Goal: Task Accomplishment & Management: Use online tool/utility

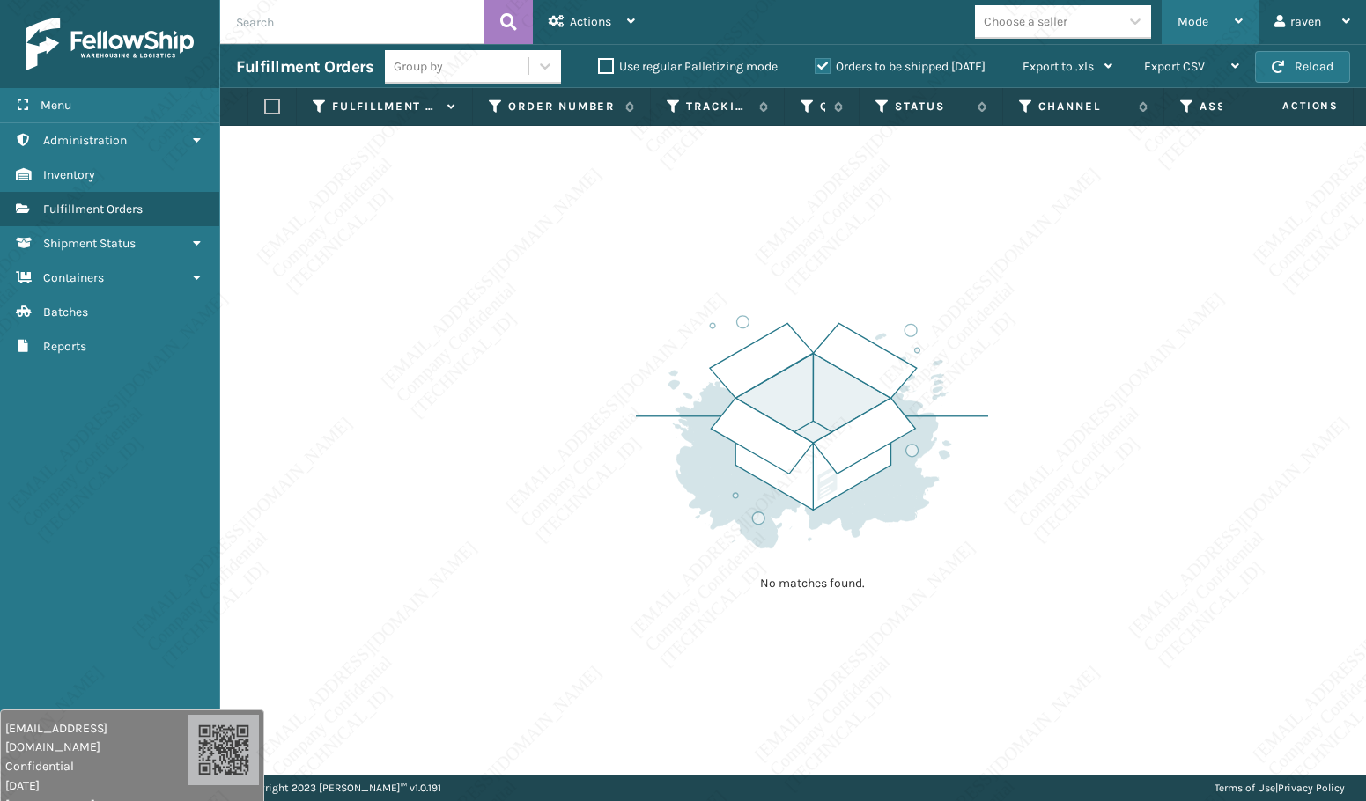
click at [1194, 26] on div "Mode" at bounding box center [1209, 22] width 65 height 44
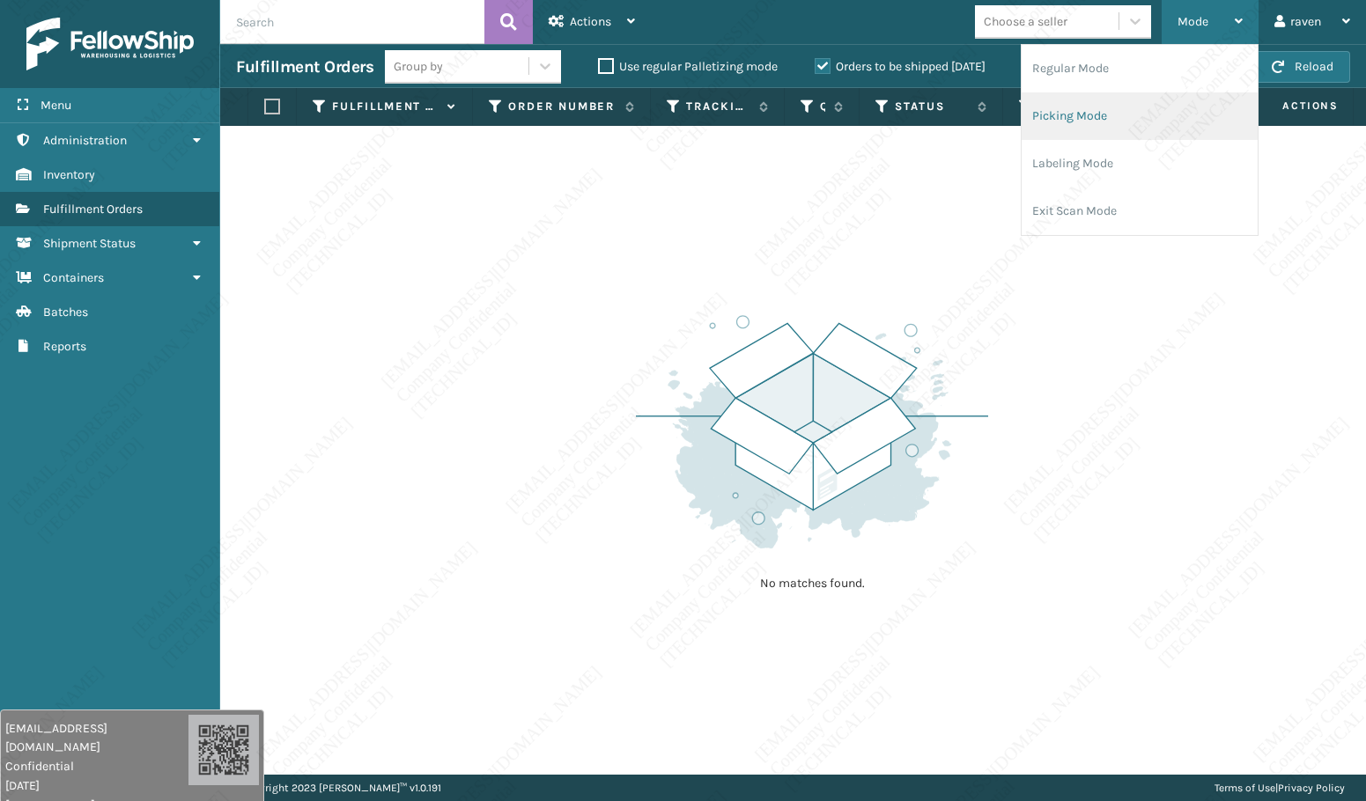
click at [1137, 113] on li "Picking Mode" at bounding box center [1139, 116] width 236 height 48
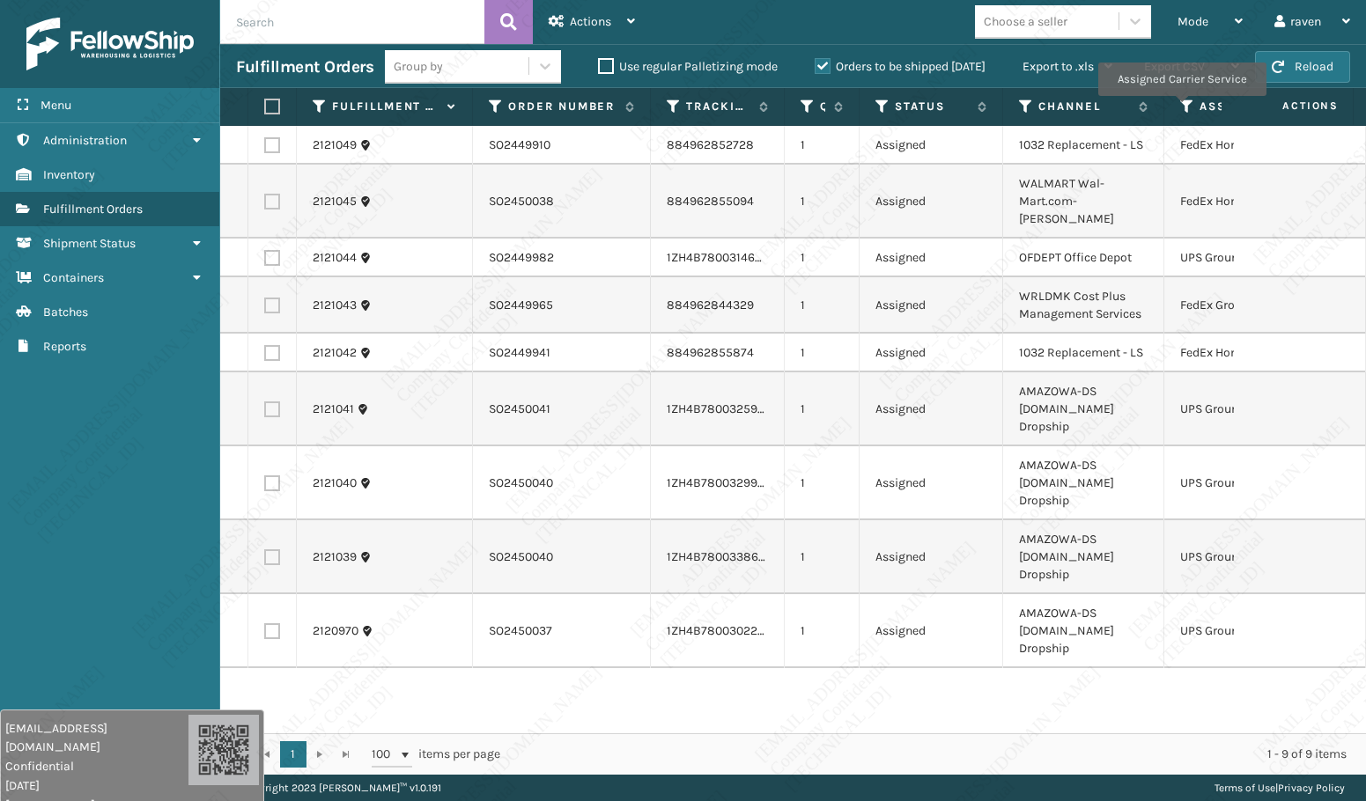
click at [1181, 108] on icon at bounding box center [1187, 107] width 14 height 16
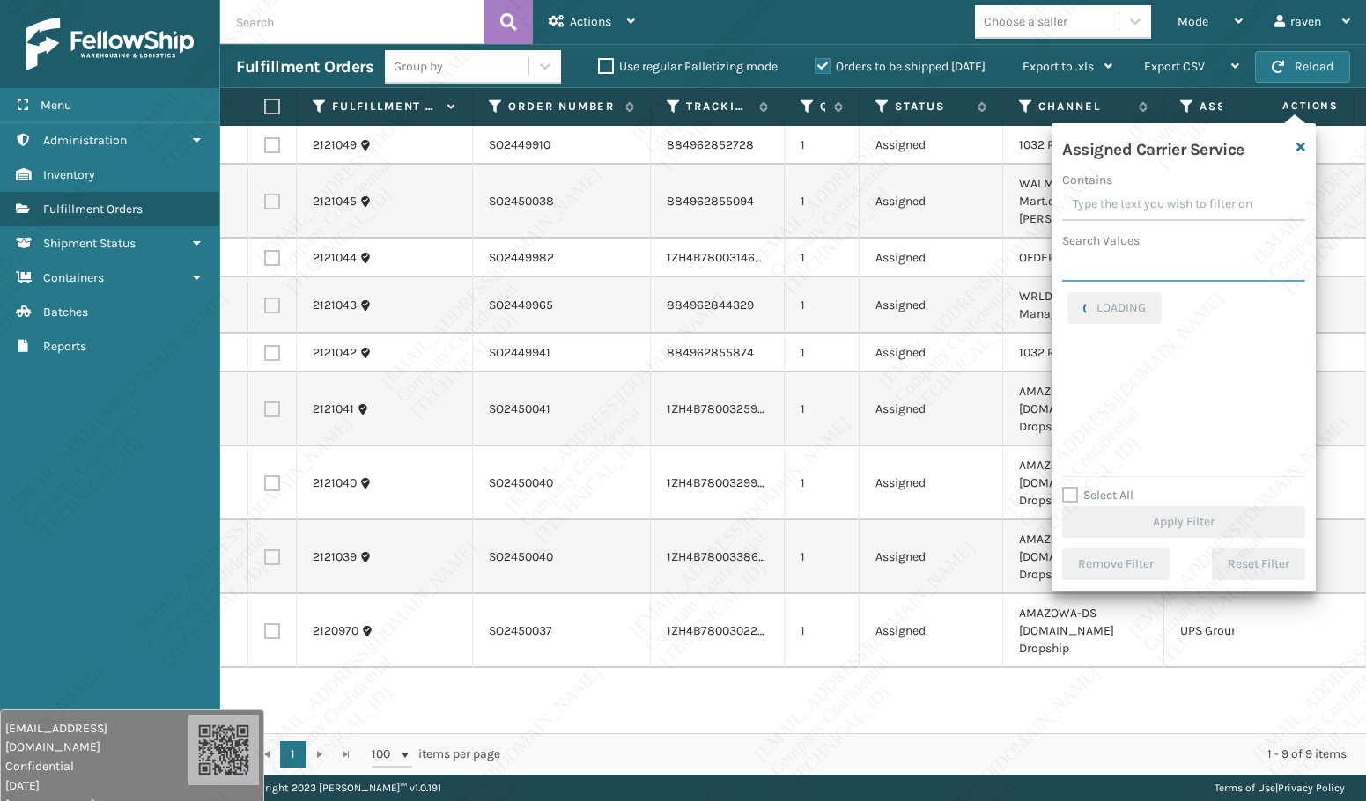
click at [1118, 259] on input "Search Values" at bounding box center [1183, 266] width 243 height 32
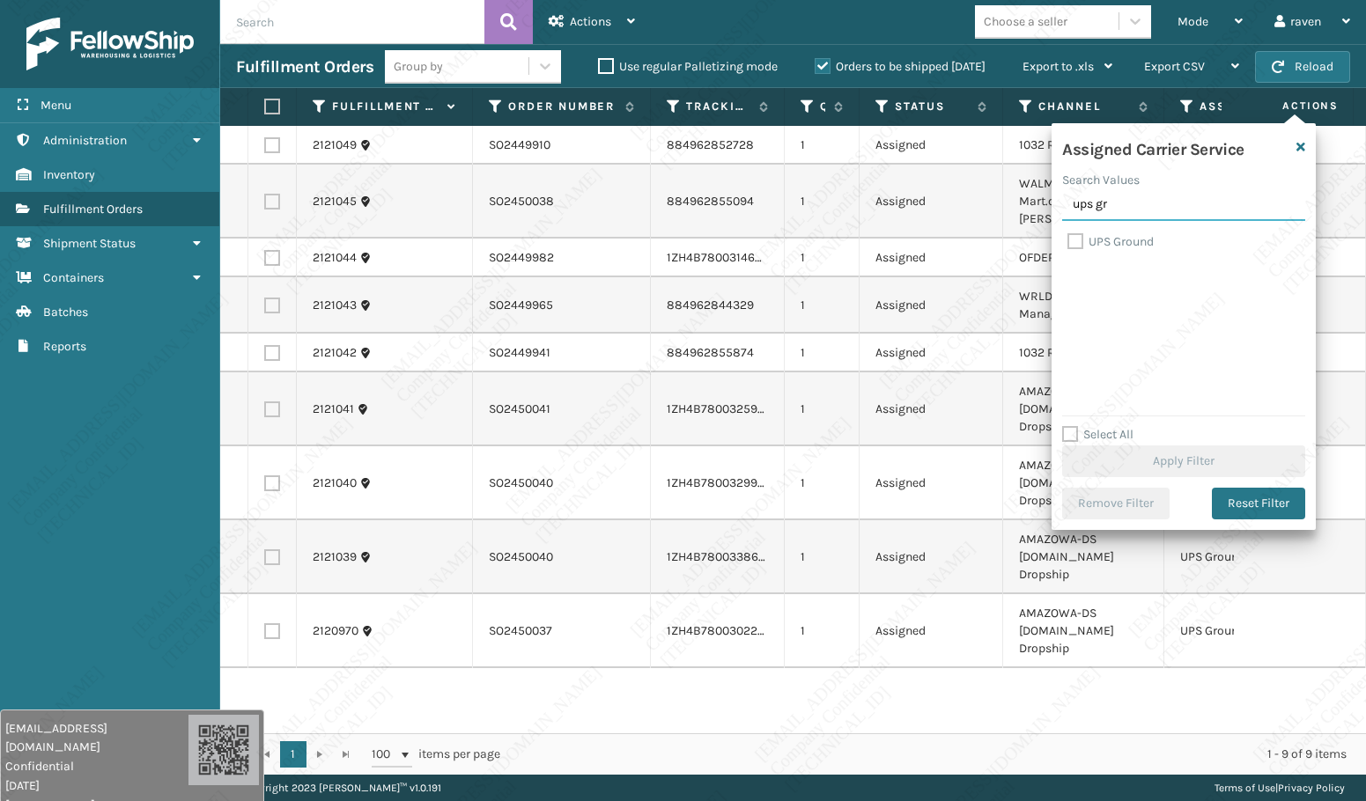
type input "ups gr"
click at [1107, 221] on div "Assigned Carrier Service Search Values ups gr UPS Ground Select All Apply Filte…" at bounding box center [1183, 326] width 264 height 407
click at [1108, 247] on label "UPS Ground" at bounding box center [1110, 241] width 86 height 15
click at [1068, 243] on input "UPS Ground" at bounding box center [1067, 237] width 1 height 11
checkbox input "true"
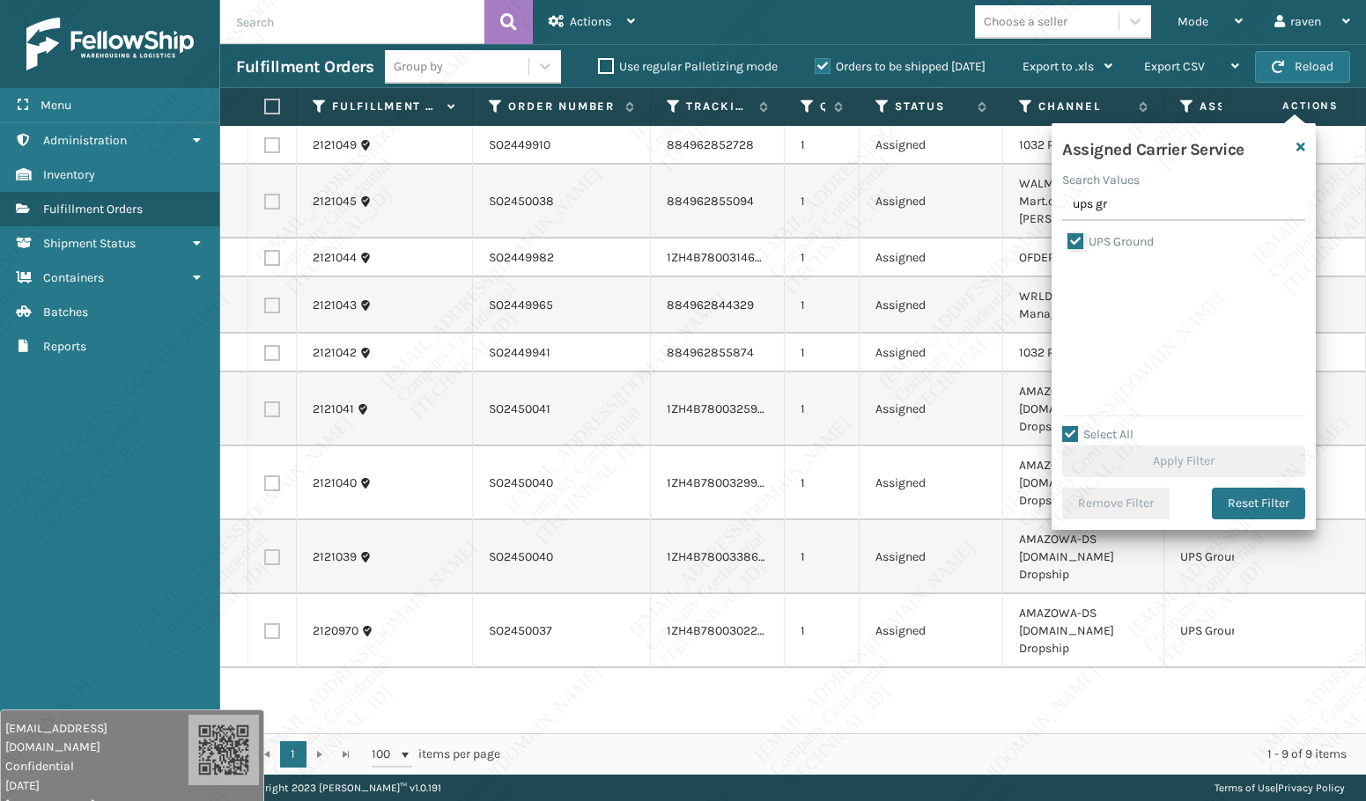
checkbox input "true"
click at [1166, 468] on button "Apply Filter" at bounding box center [1183, 462] width 243 height 32
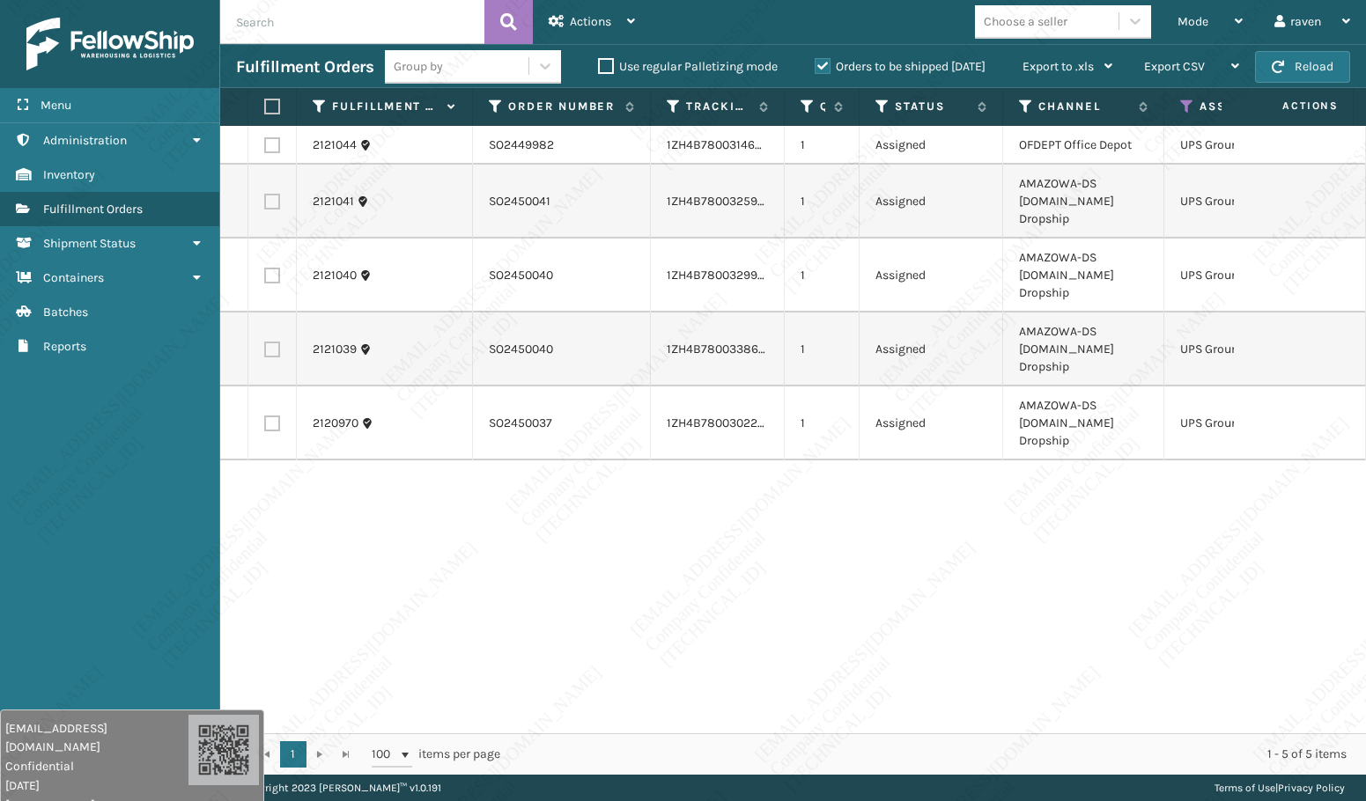
click at [1085, 500] on div "2121044 SO2449982 1ZH4B7800314698912 1 Assigned OFDEPT Office Depot UPS Ground …" at bounding box center [793, 430] width 1146 height 608
click at [267, 109] on label at bounding box center [269, 107] width 11 height 16
click at [265, 109] on input "checkbox" at bounding box center [264, 106] width 1 height 11
checkbox input "true"
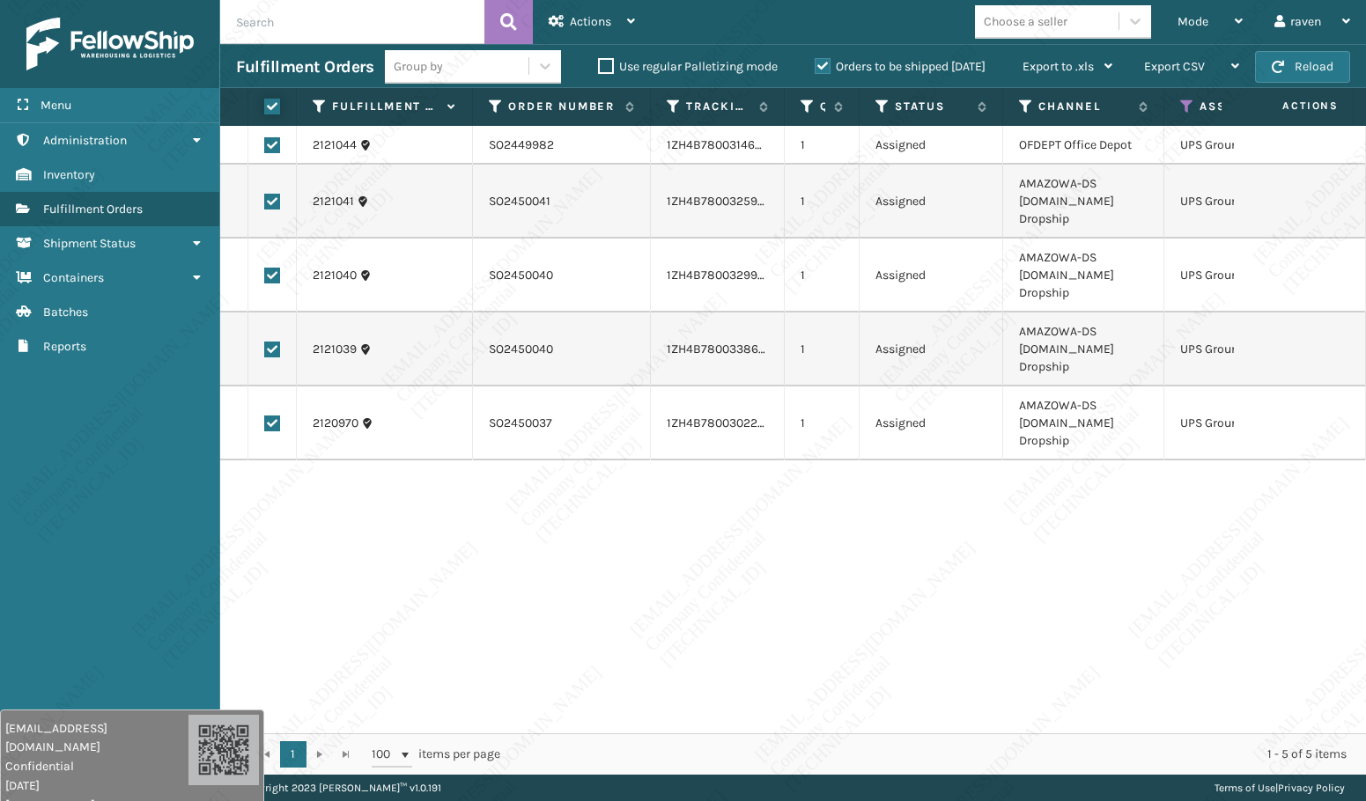
checkbox input "true"
click at [563, 47] on div "Group by Use regular Palletizing mode Orders to be shipped [DATE] Export to .xl…" at bounding box center [756, 67] width 743 height 44
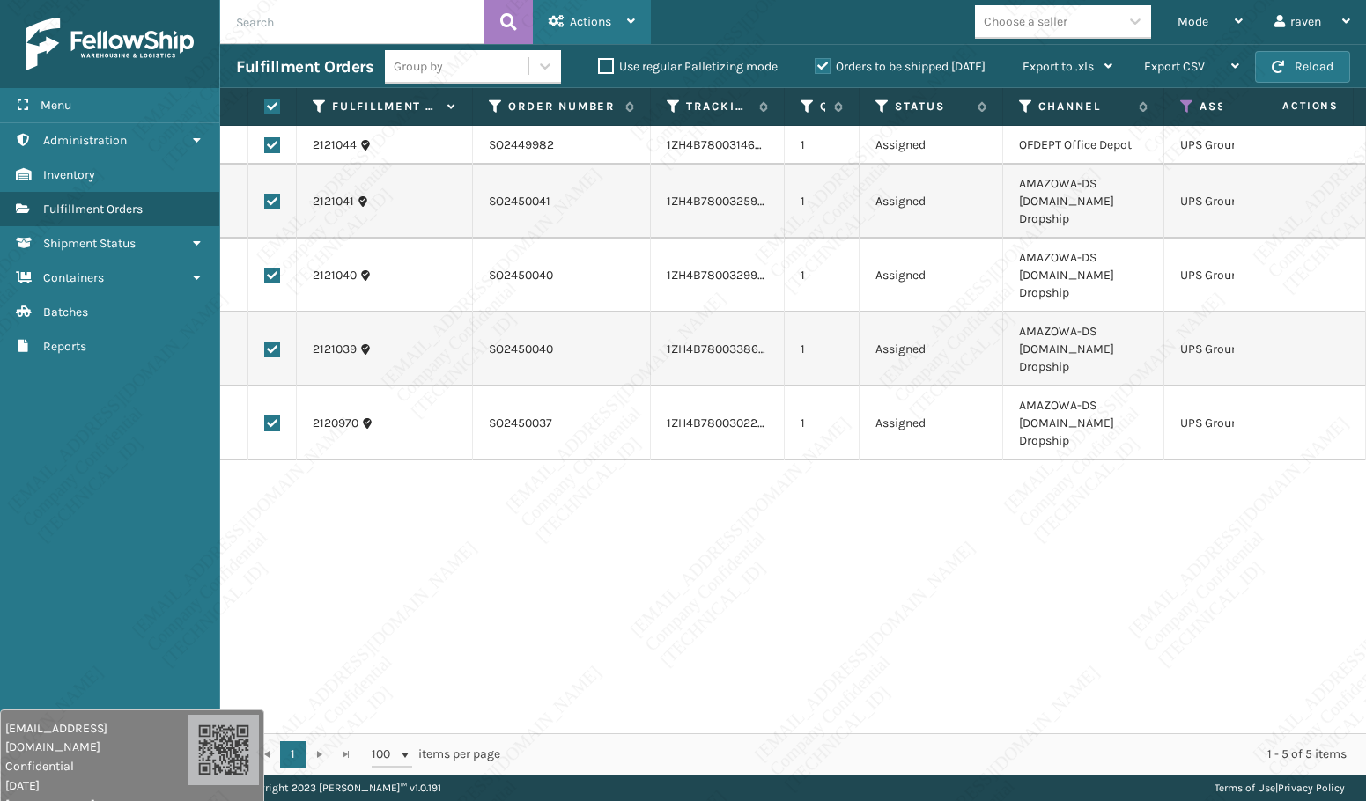
click at [590, 21] on span "Actions" at bounding box center [590, 21] width 41 height 15
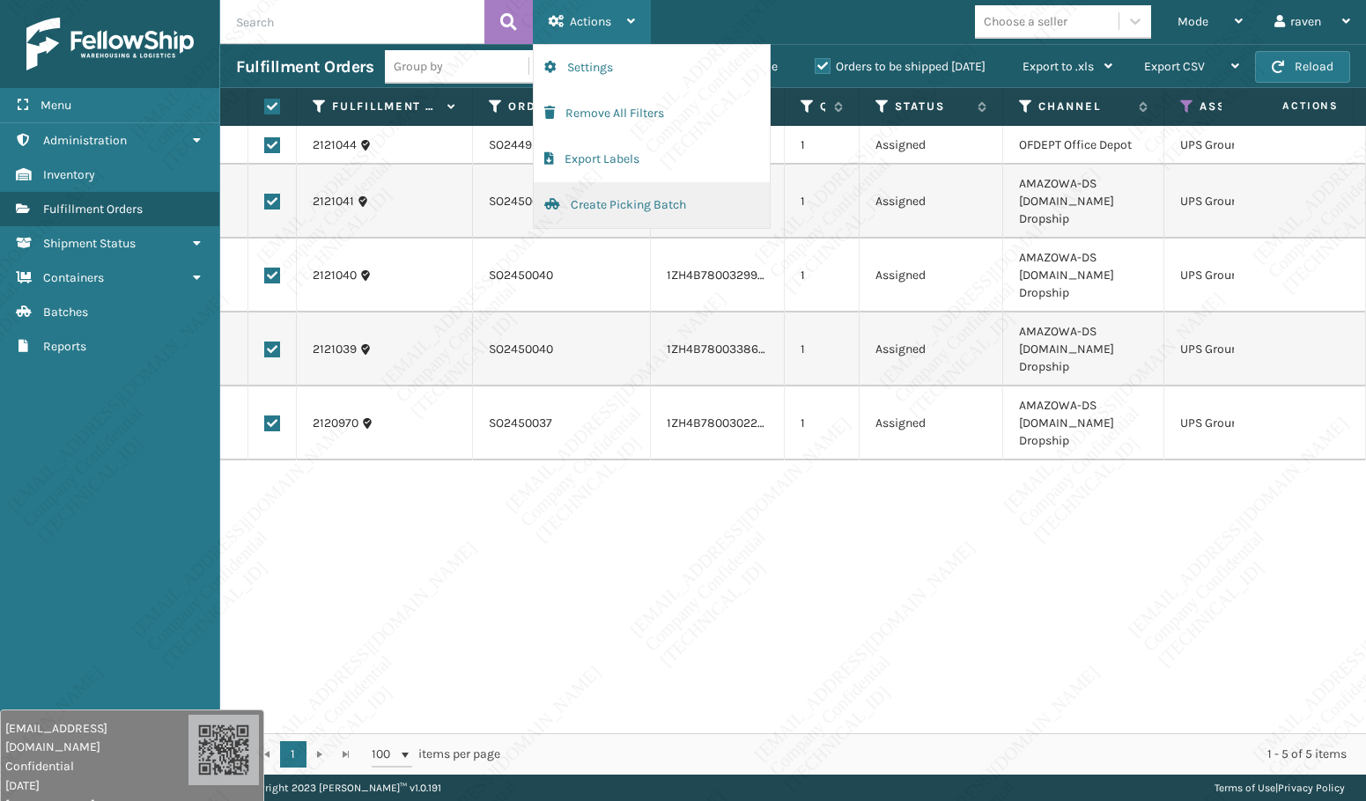
click at [624, 205] on button "Create Picking Batch" at bounding box center [652, 205] width 236 height 46
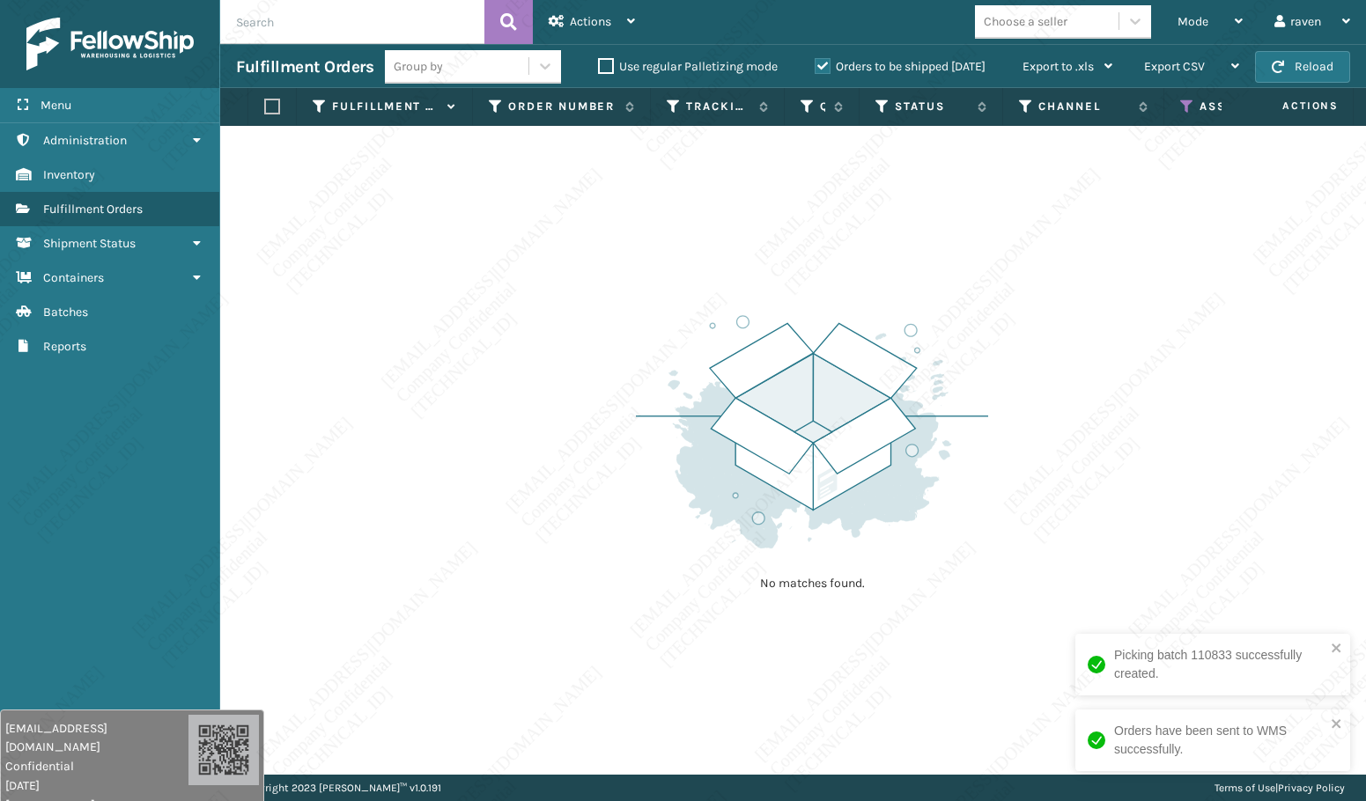
click at [1189, 96] on th "Assigned Carrier Service" at bounding box center [1248, 107] width 168 height 38
click at [1184, 107] on icon at bounding box center [1187, 107] width 14 height 16
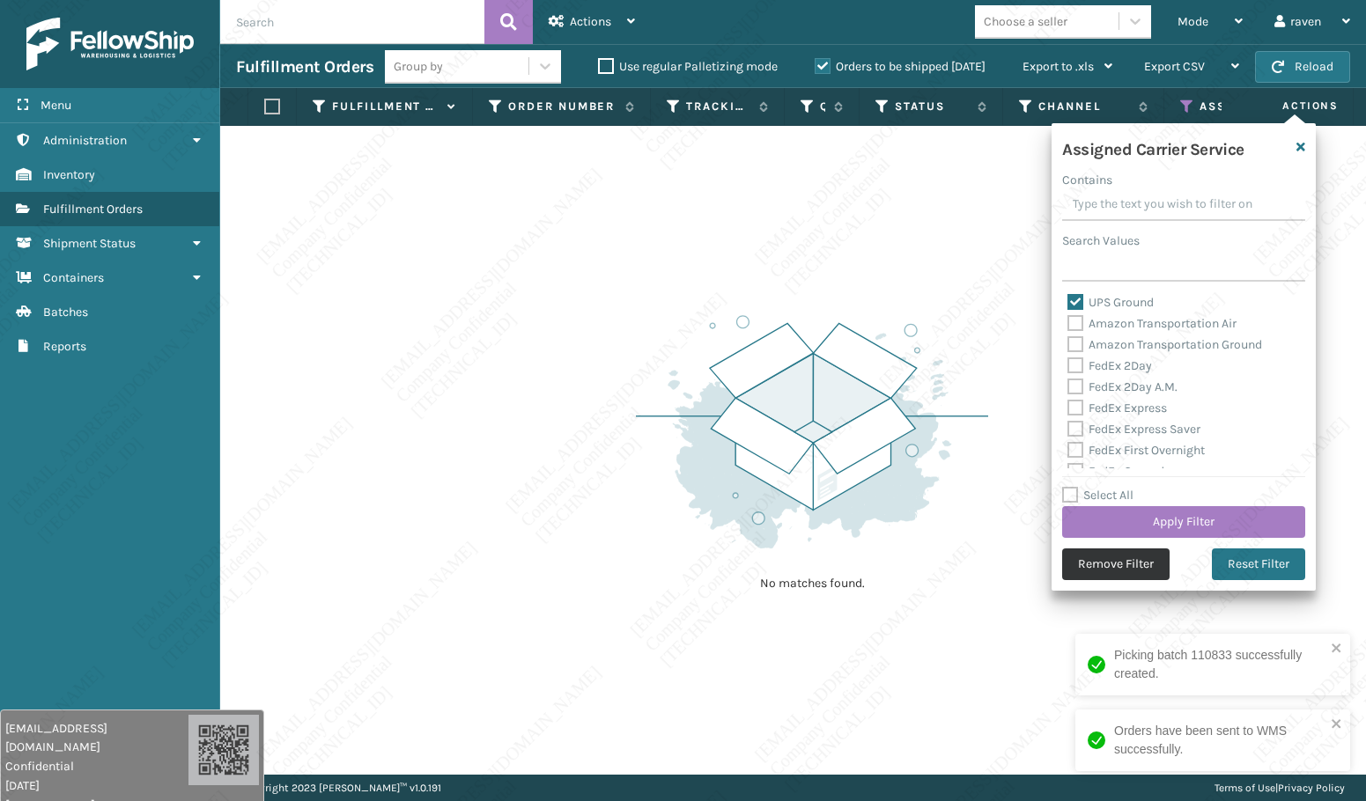
click at [1117, 568] on button "Remove Filter" at bounding box center [1115, 565] width 107 height 32
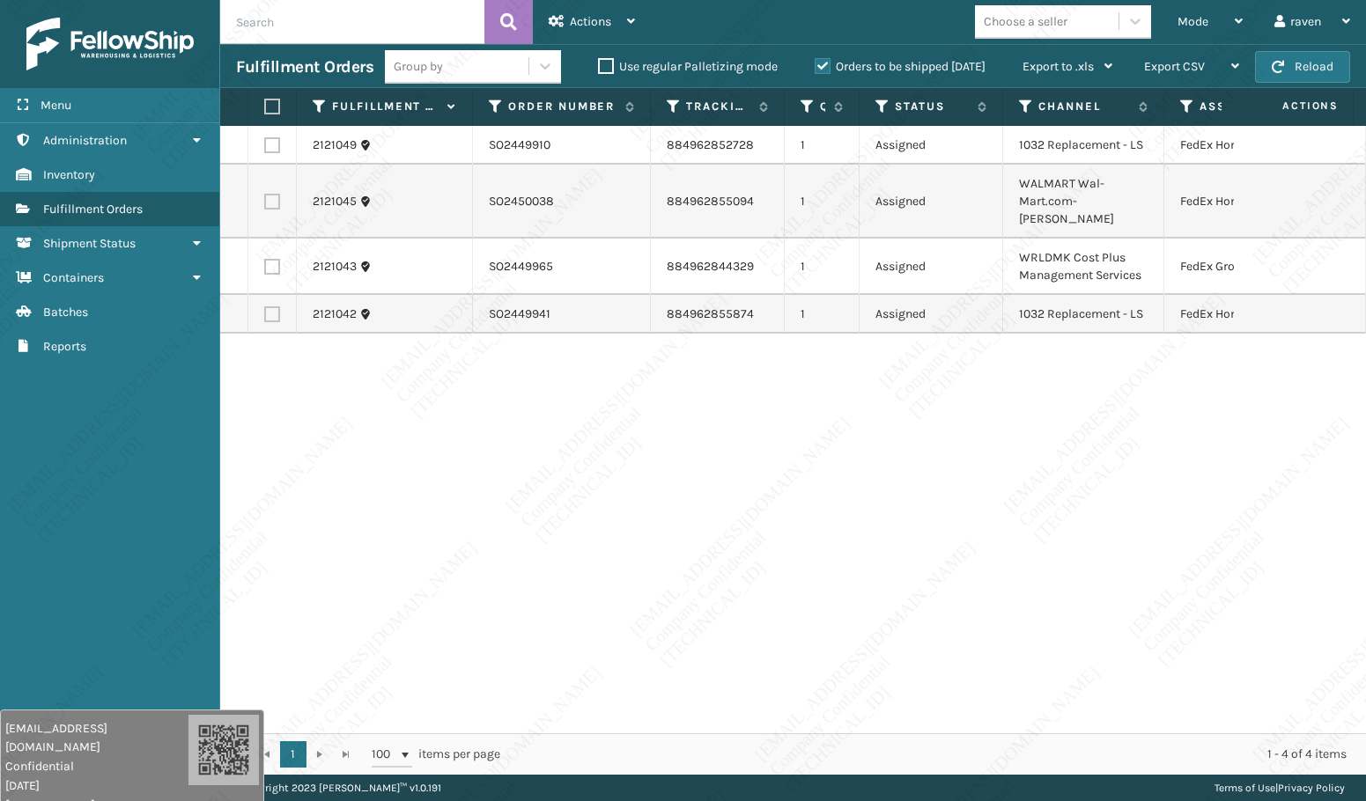
click at [269, 259] on label at bounding box center [272, 267] width 16 height 16
click at [265, 259] on input "checkbox" at bounding box center [264, 264] width 1 height 11
checkbox input "true"
click at [621, 18] on div "Actions" at bounding box center [592, 22] width 86 height 44
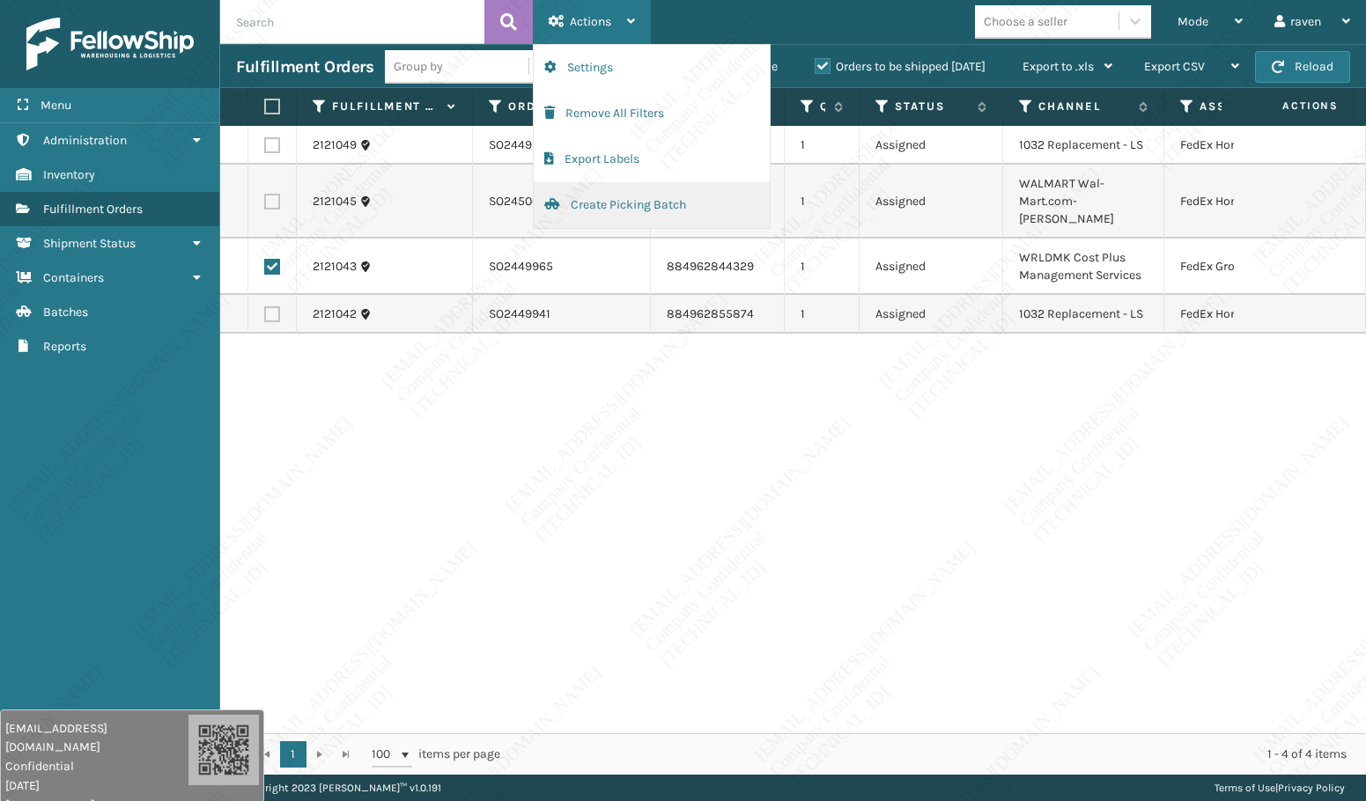
click at [594, 205] on button "Create Picking Batch" at bounding box center [652, 205] width 236 height 46
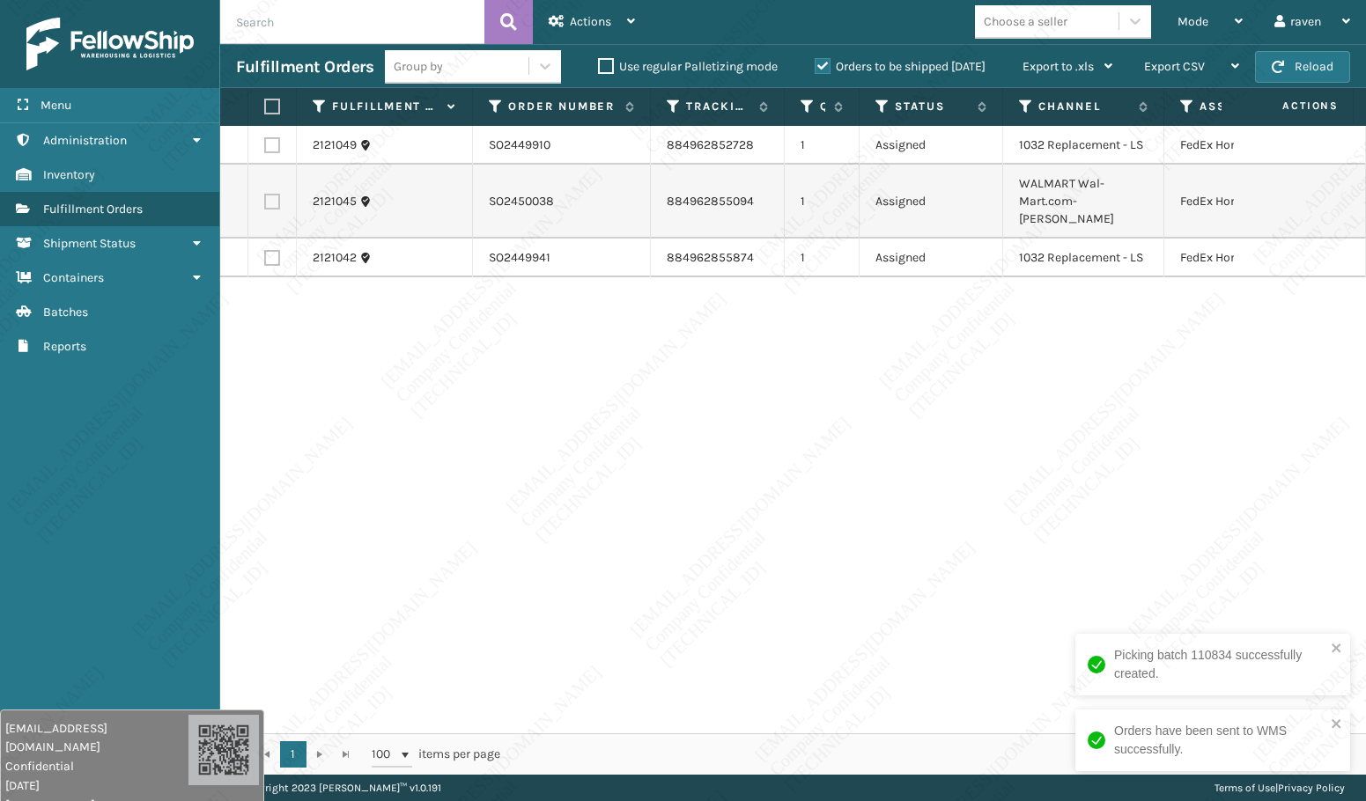
click at [271, 105] on label at bounding box center [269, 107] width 11 height 16
click at [265, 105] on input "checkbox" at bounding box center [264, 106] width 1 height 11
checkbox input "true"
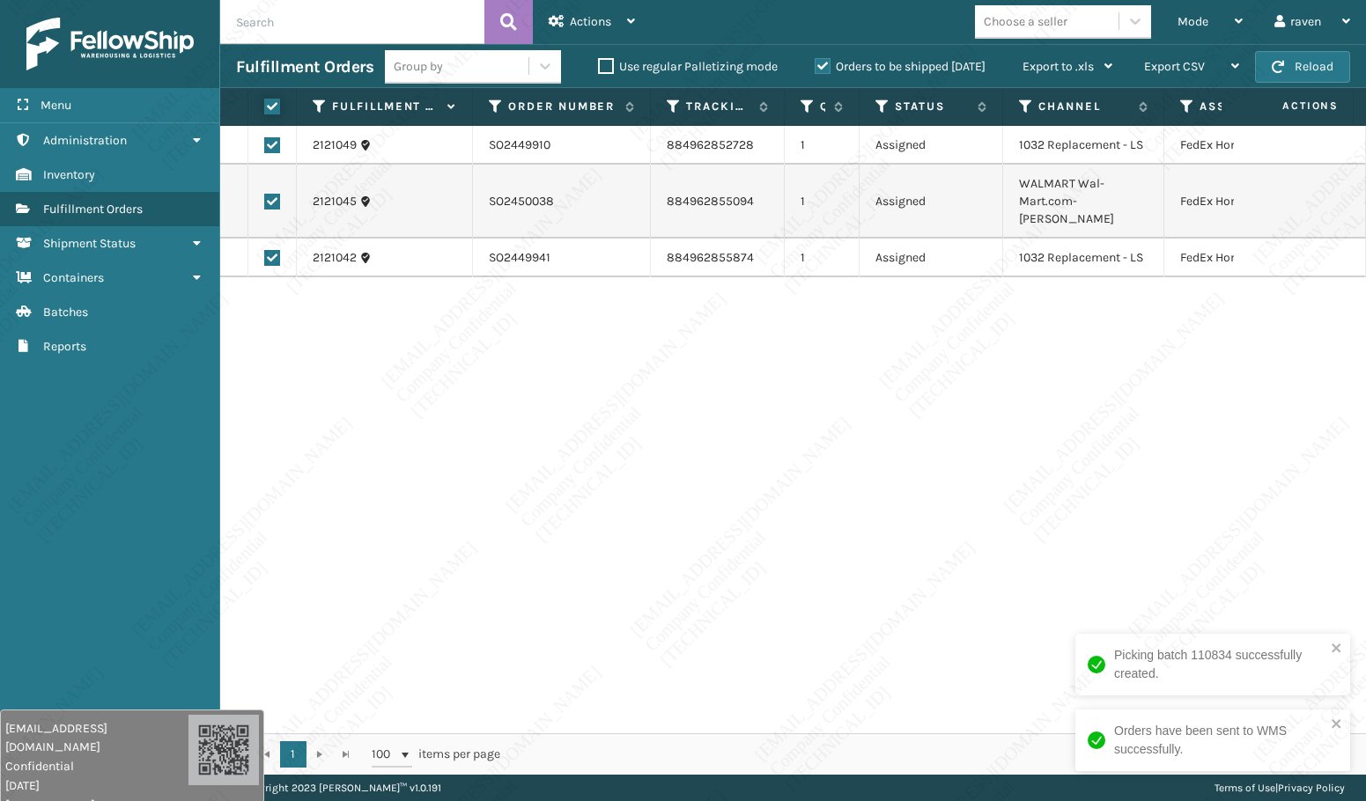
checkbox input "true"
click at [599, 22] on span "Actions" at bounding box center [590, 21] width 41 height 15
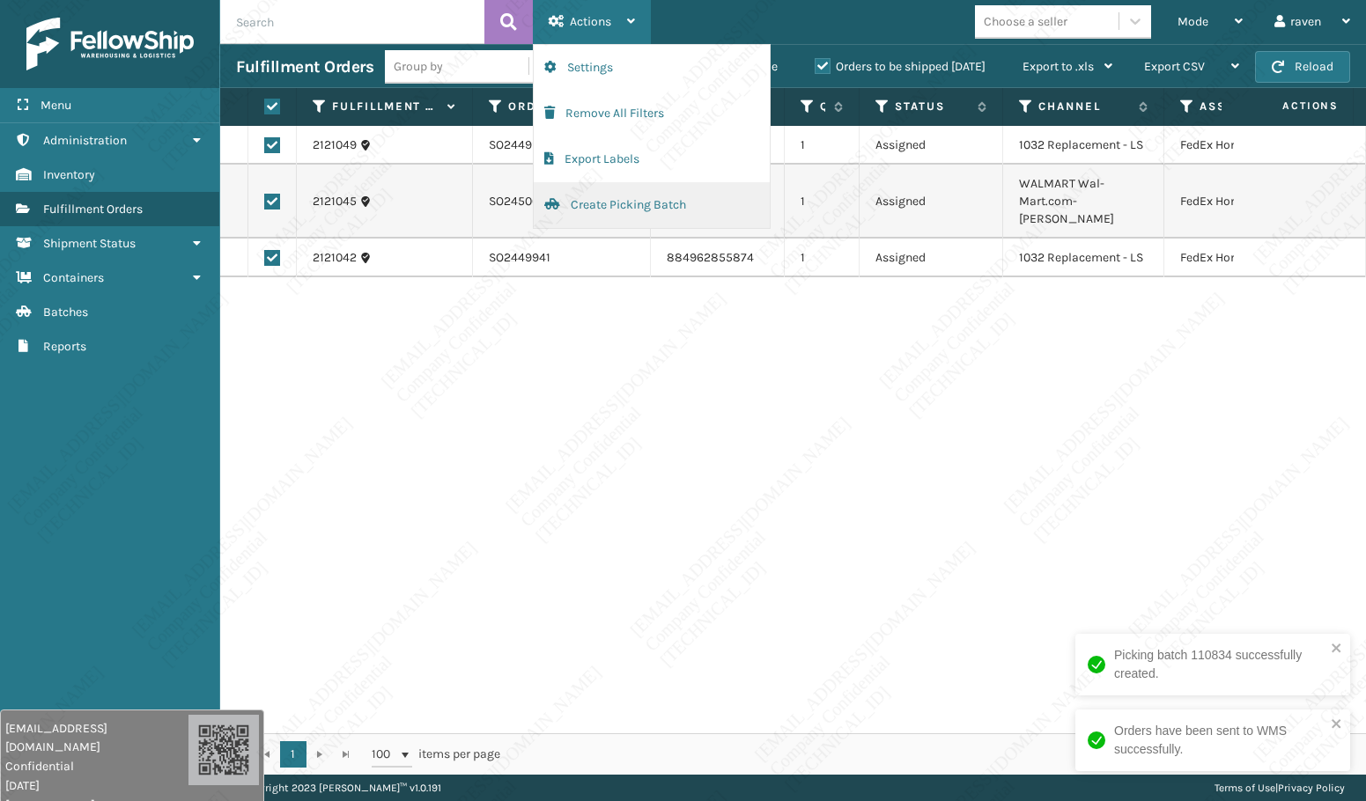
click at [608, 199] on button "Create Picking Batch" at bounding box center [652, 205] width 236 height 46
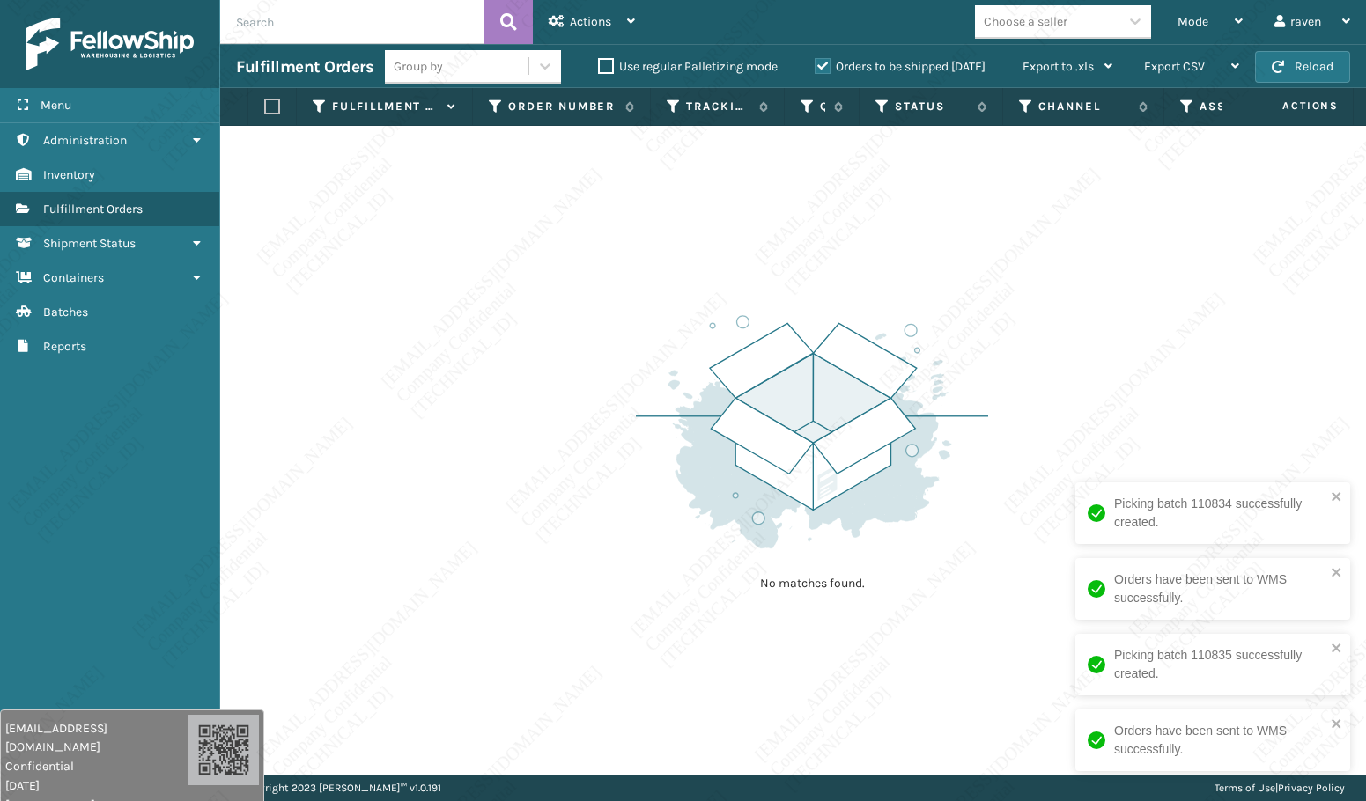
click at [1154, 344] on div "No matches found." at bounding box center [793, 450] width 1146 height 649
click at [828, 347] on img at bounding box center [812, 432] width 352 height 244
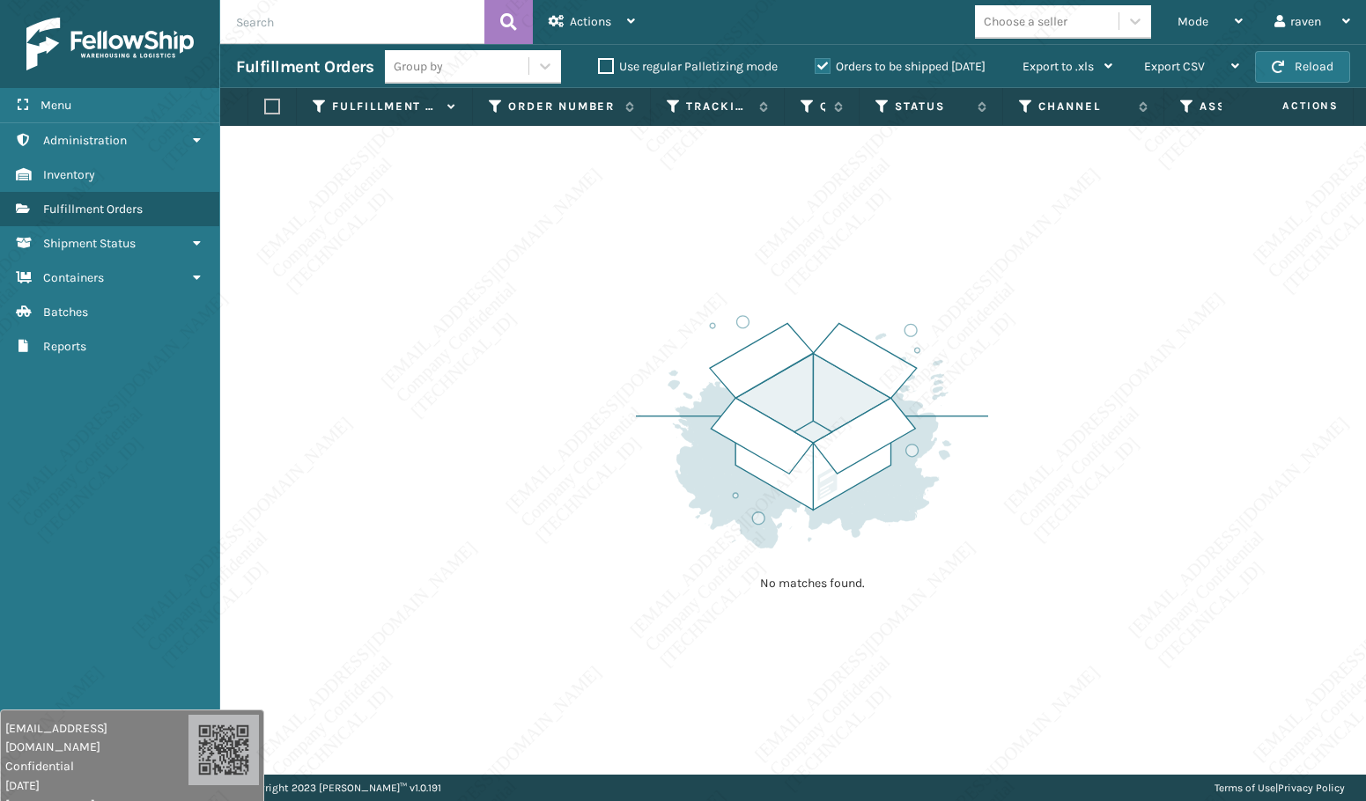
click at [379, 381] on div "No matches found." at bounding box center [793, 450] width 1146 height 649
click at [302, 17] on input "text" at bounding box center [352, 22] width 264 height 44
paste input "SO2448713"
click at [1192, 21] on span "Mode" at bounding box center [1192, 21] width 31 height 15
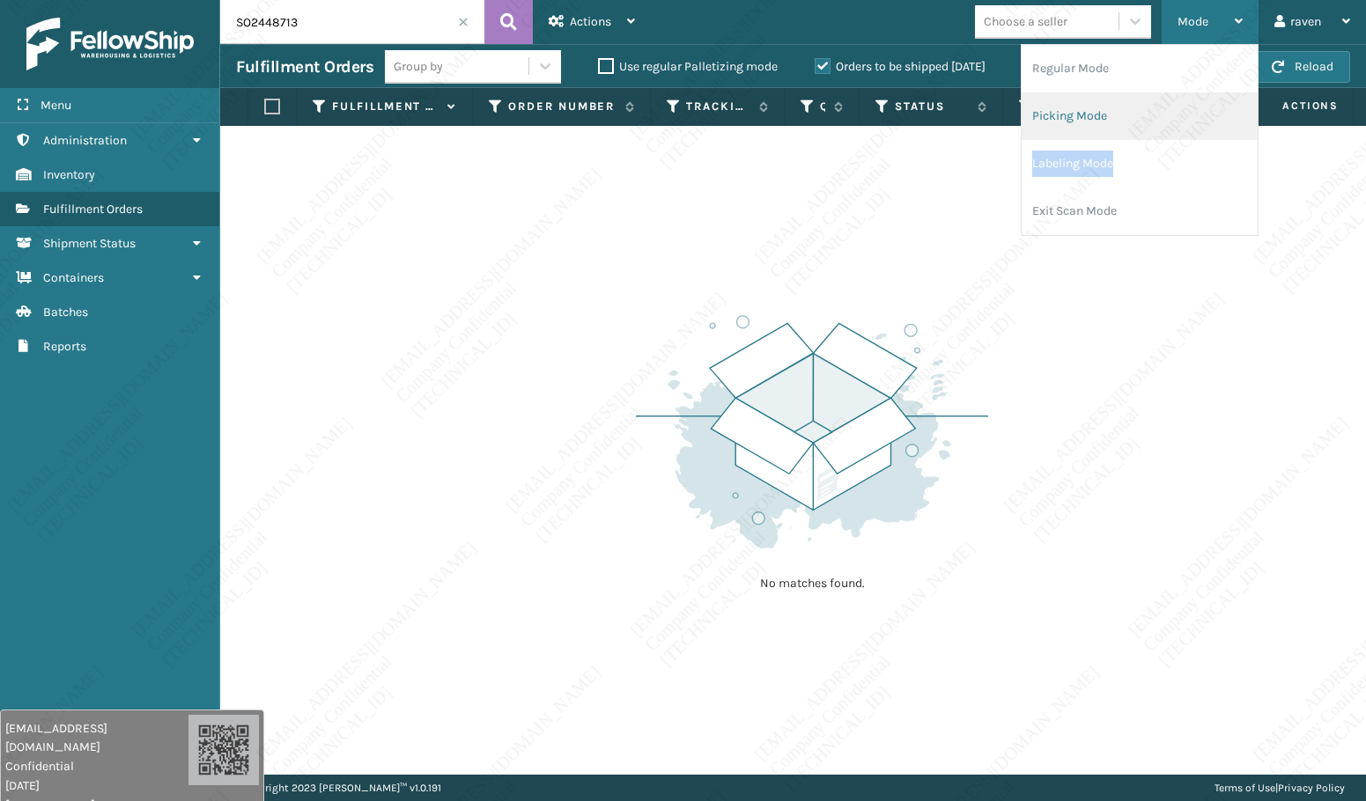
drag, startPoint x: 1148, startPoint y: 144, endPoint x: 1149, endPoint y: 116, distance: 27.3
click at [1149, 116] on ul "Regular Mode Picking Mode Labeling Mode Exit Scan Mode" at bounding box center [1139, 140] width 236 height 190
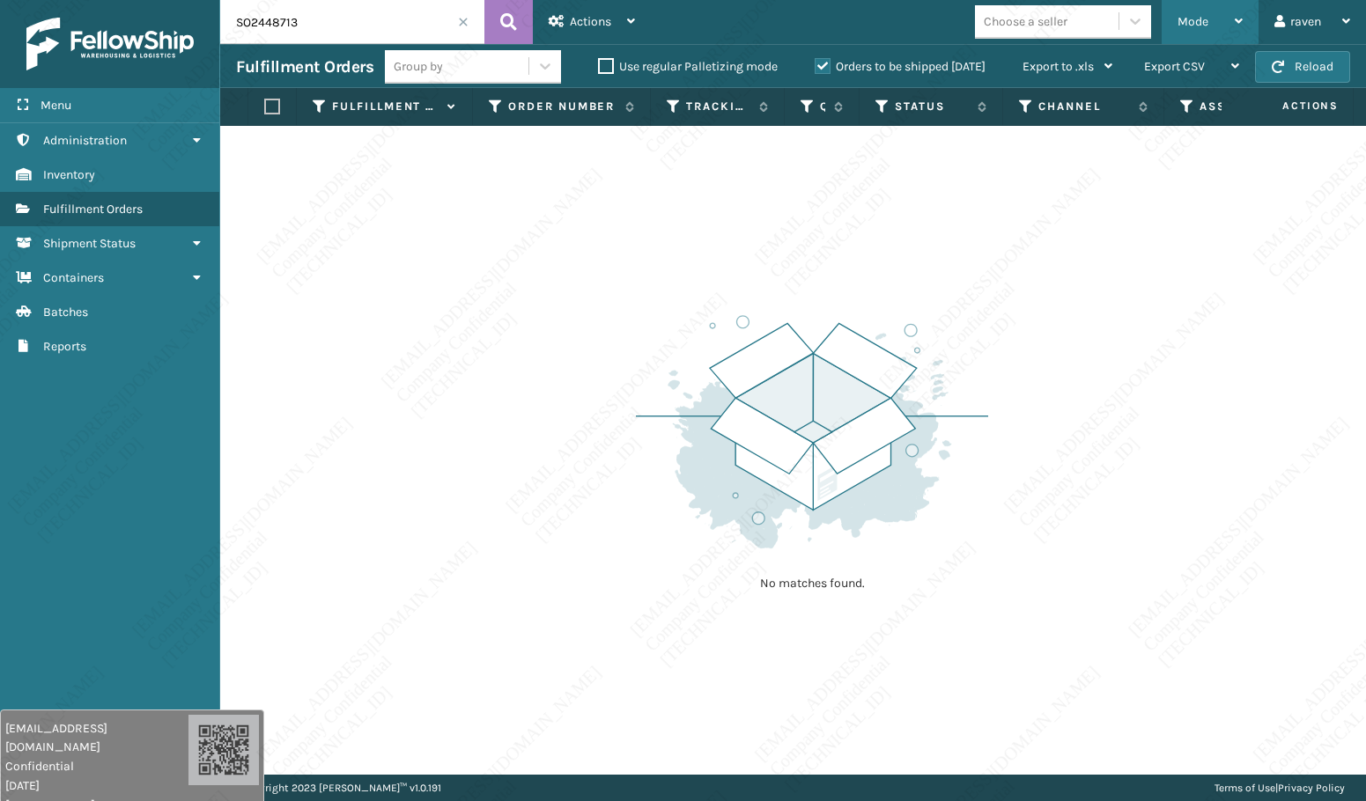
click at [1149, 116] on div "SO2448713 Actions Settings Remove All Filters Export Labels Create Picking Batc…" at bounding box center [793, 387] width 1146 height 775
click at [1194, 15] on span "Mode" at bounding box center [1192, 21] width 31 height 15
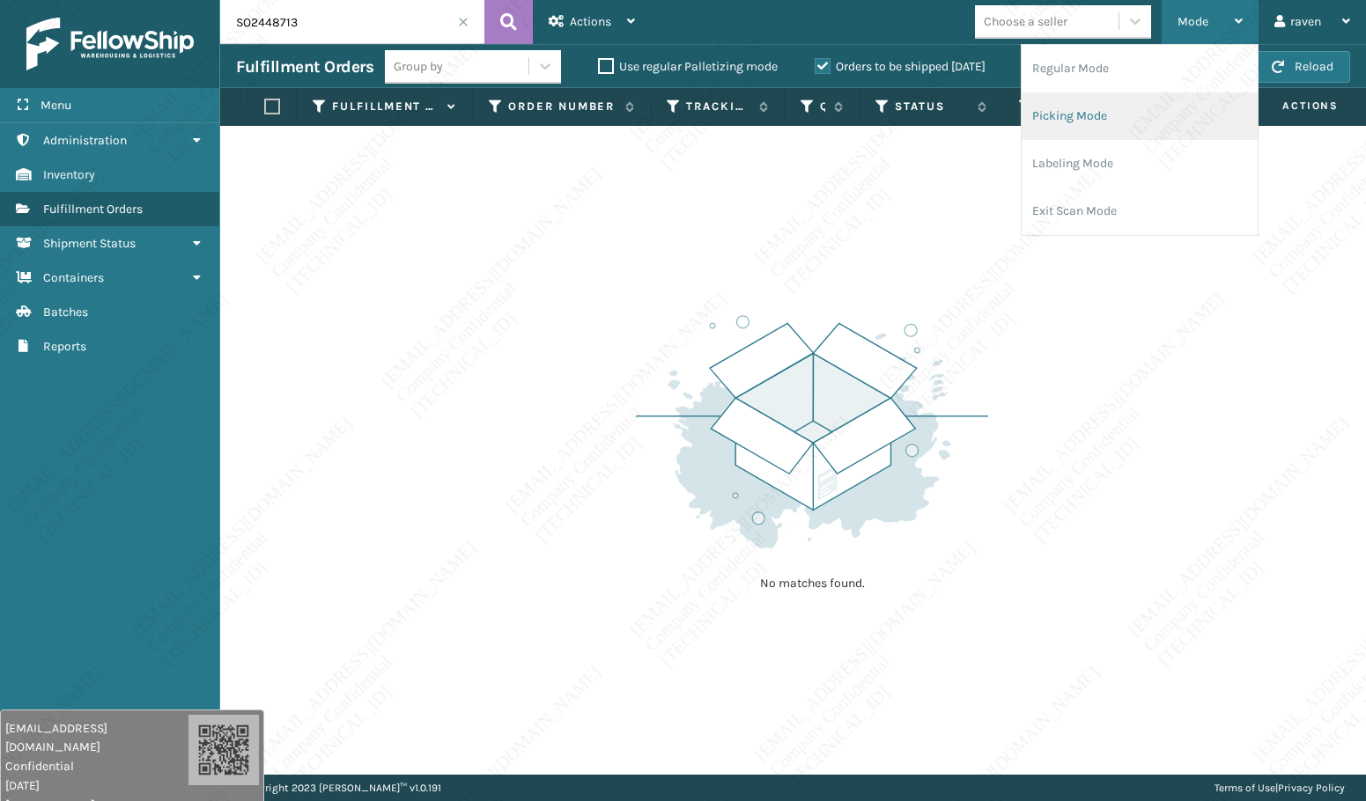
click at [1100, 116] on li "Picking Mode" at bounding box center [1139, 116] width 236 height 48
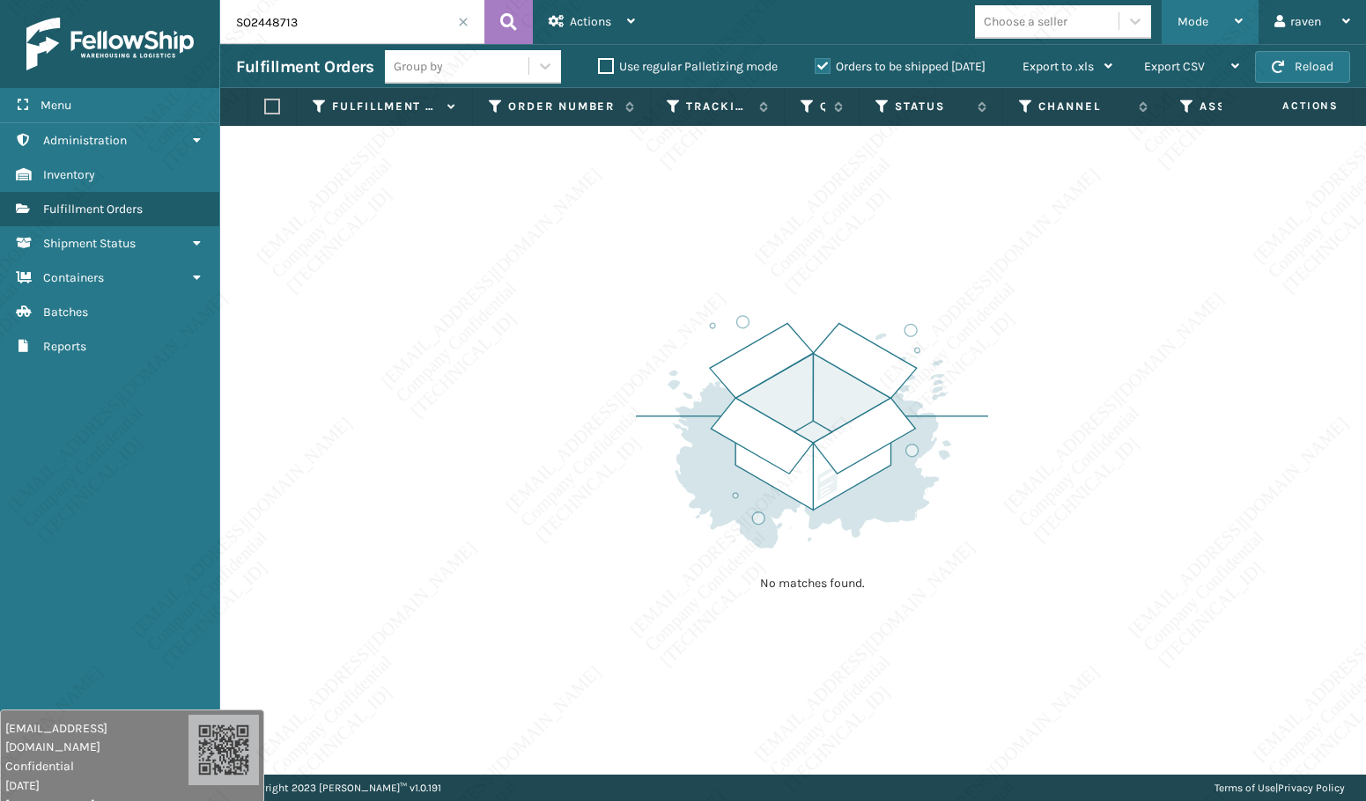
click at [1206, 18] on span "Mode" at bounding box center [1192, 21] width 31 height 15
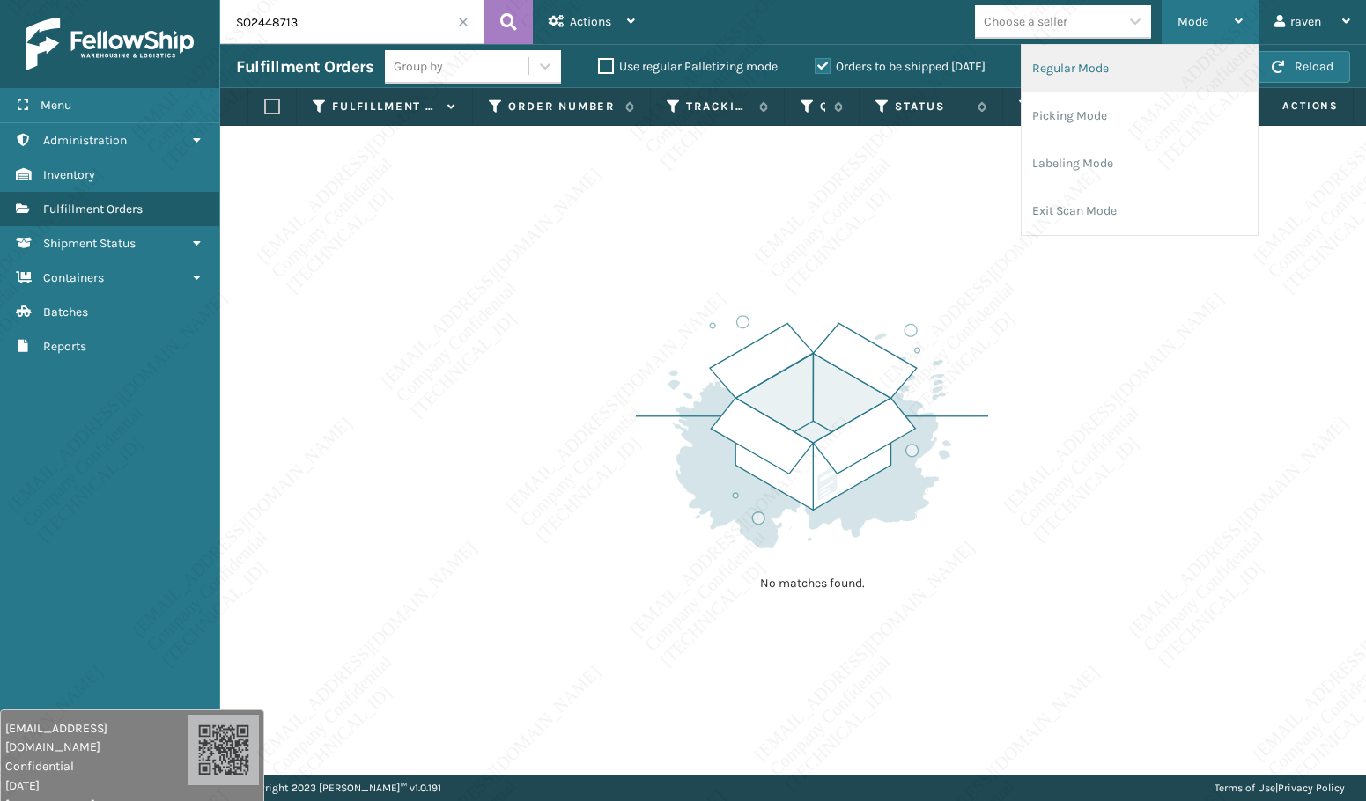
click at [1138, 70] on li "Regular Mode" at bounding box center [1139, 69] width 236 height 48
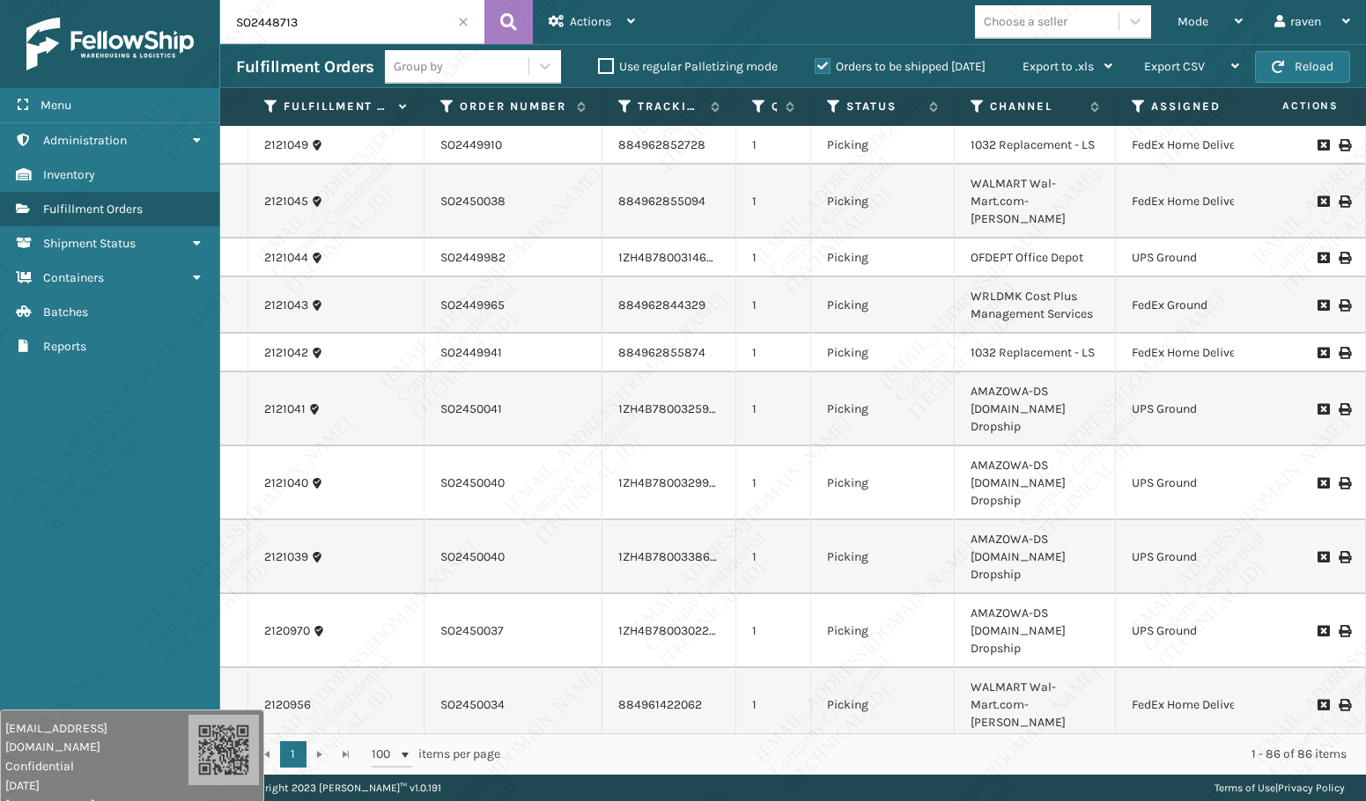
click at [374, 12] on input "SO2448713" at bounding box center [352, 22] width 264 height 44
click at [245, 20] on input "SO2448713" at bounding box center [352, 22] width 264 height 44
click at [506, 26] on icon at bounding box center [508, 22] width 17 height 26
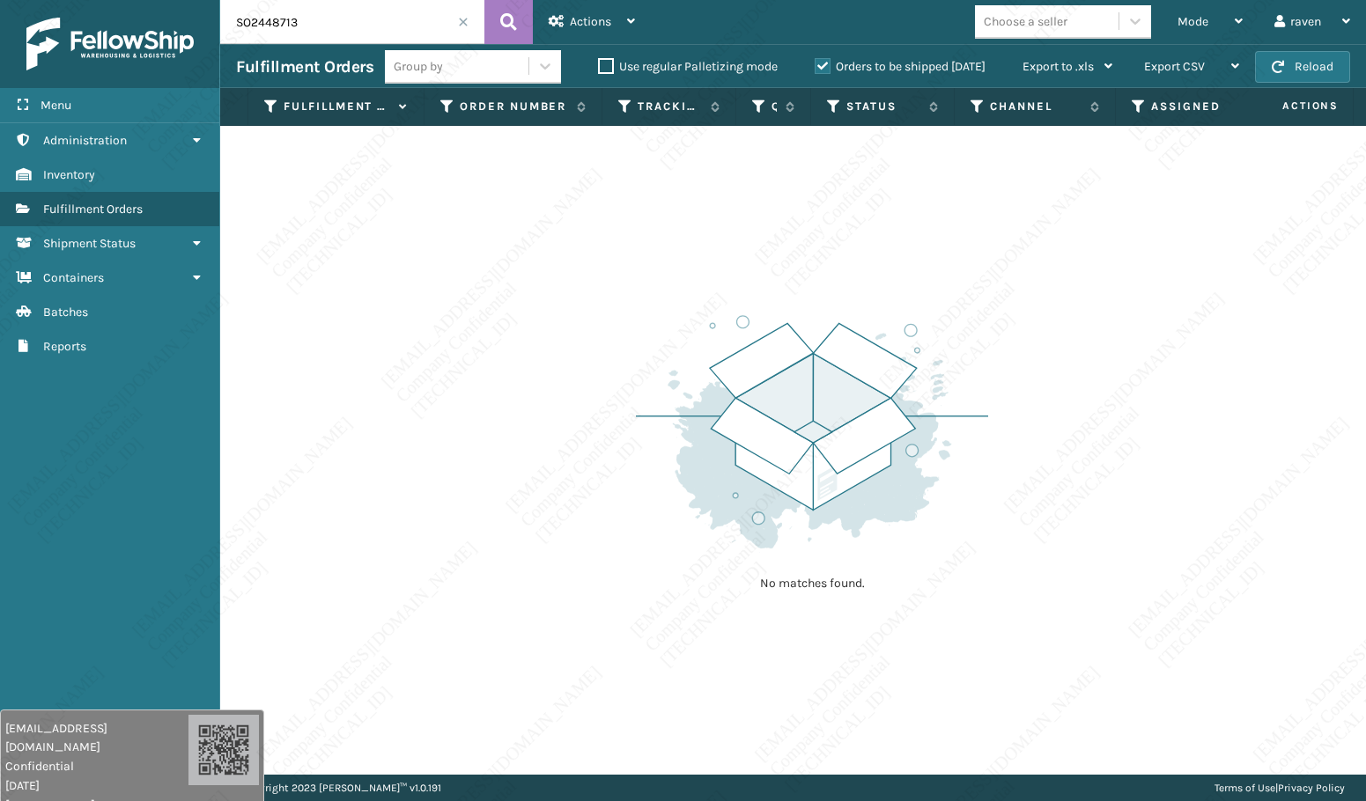
click at [383, 27] on input "SO2448713" at bounding box center [352, 22] width 264 height 44
paste input "990"
type input "SO2448990"
click at [500, 20] on icon at bounding box center [508, 22] width 17 height 26
click at [512, 273] on div "No matches found." at bounding box center [793, 450] width 1146 height 649
